Goal: Information Seeking & Learning: Learn about a topic

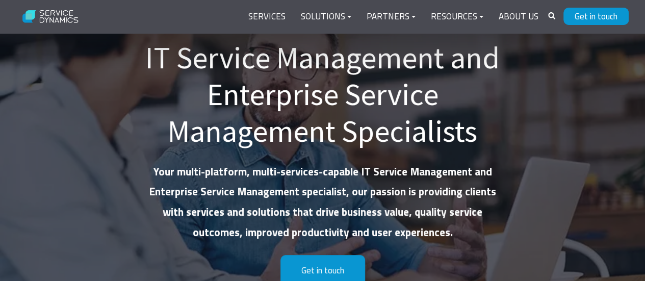
scroll to position [41, 0]
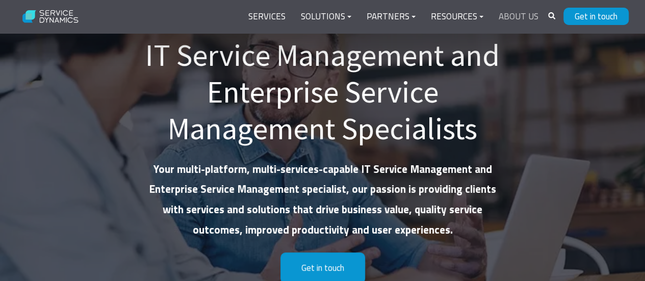
click at [523, 12] on link "About Us" at bounding box center [518, 17] width 55 height 24
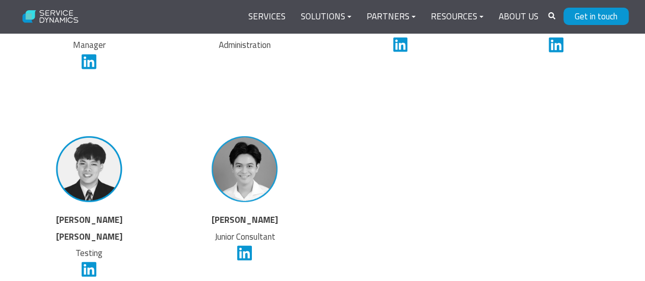
scroll to position [2834, 0]
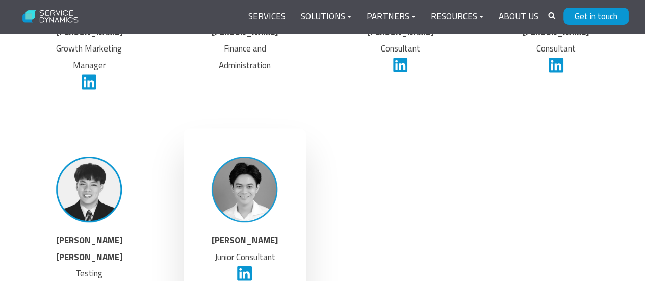
click at [267, 186] on img at bounding box center [244, 189] width 79 height 79
click at [240, 268] on icon at bounding box center [244, 273] width 15 height 17
